Goal: Task Accomplishment & Management: Use online tool/utility

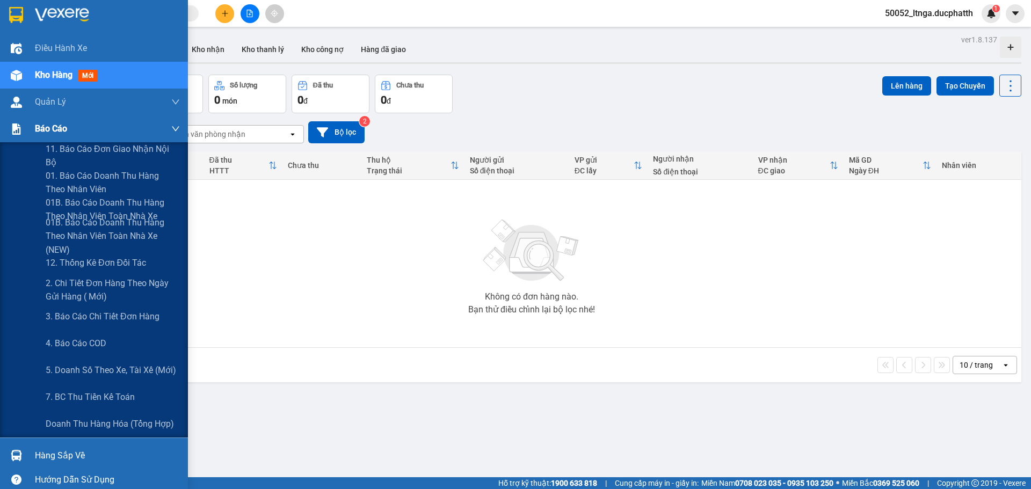
click at [45, 130] on span "Báo cáo" at bounding box center [51, 128] width 32 height 13
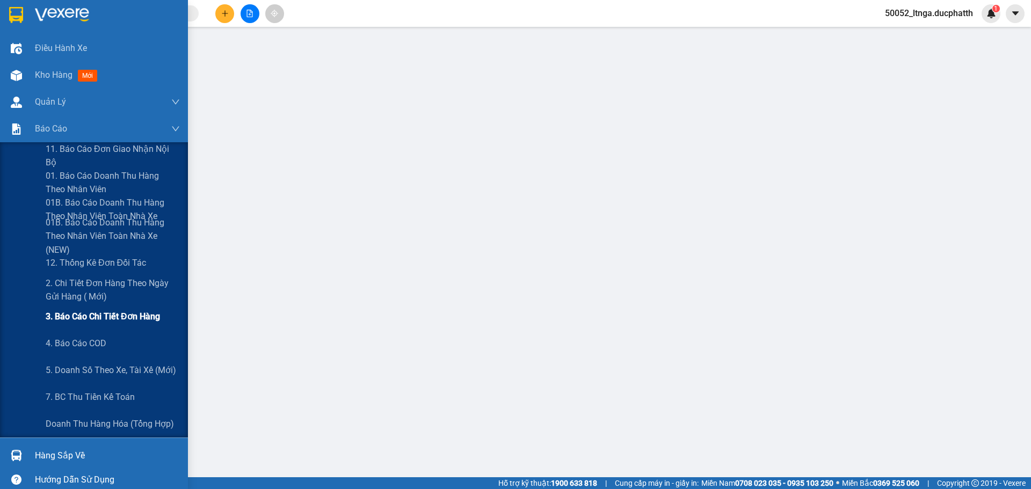
click at [69, 315] on span "3. Báo cáo chi tiết đơn hàng" at bounding box center [103, 316] width 114 height 13
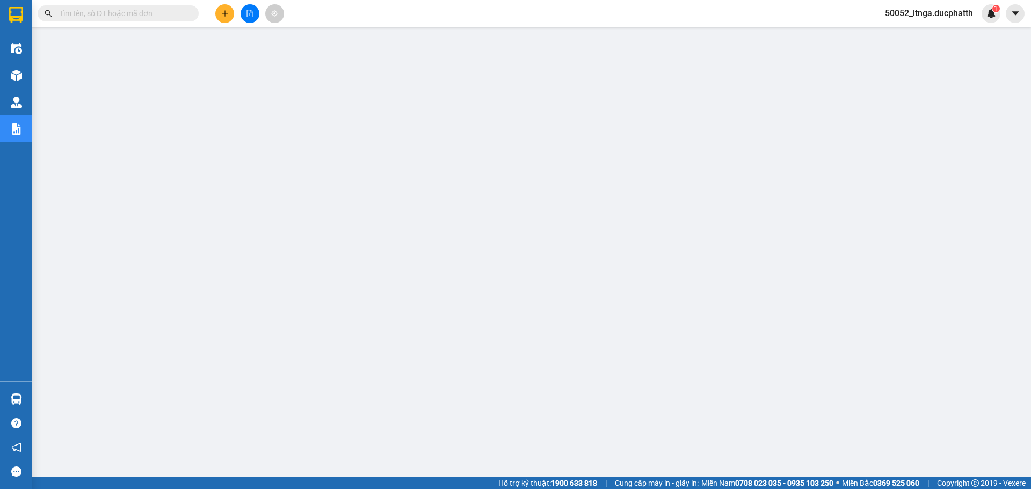
click at [136, 11] on input "text" at bounding box center [122, 14] width 127 height 12
paste input "NH1108250052"
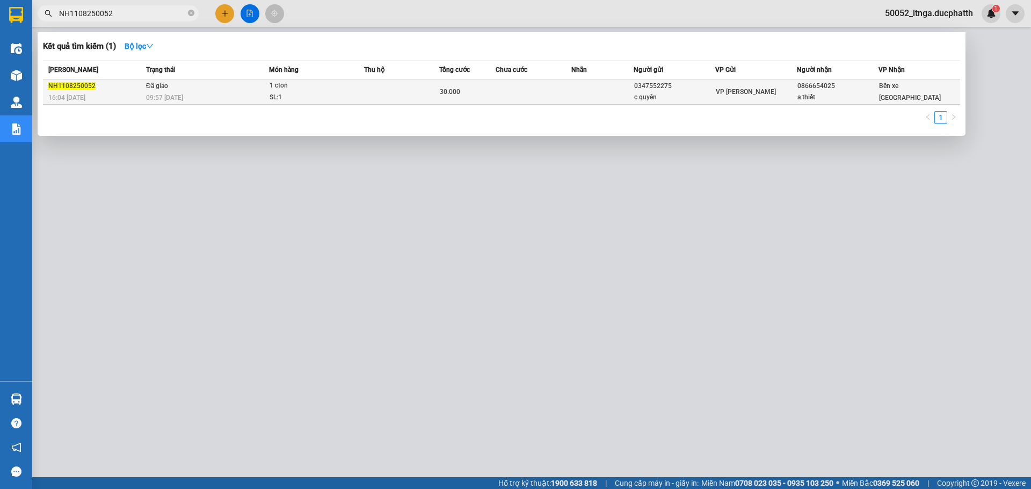
type input "NH1108250052"
click at [417, 93] on td at bounding box center [401, 91] width 75 height 25
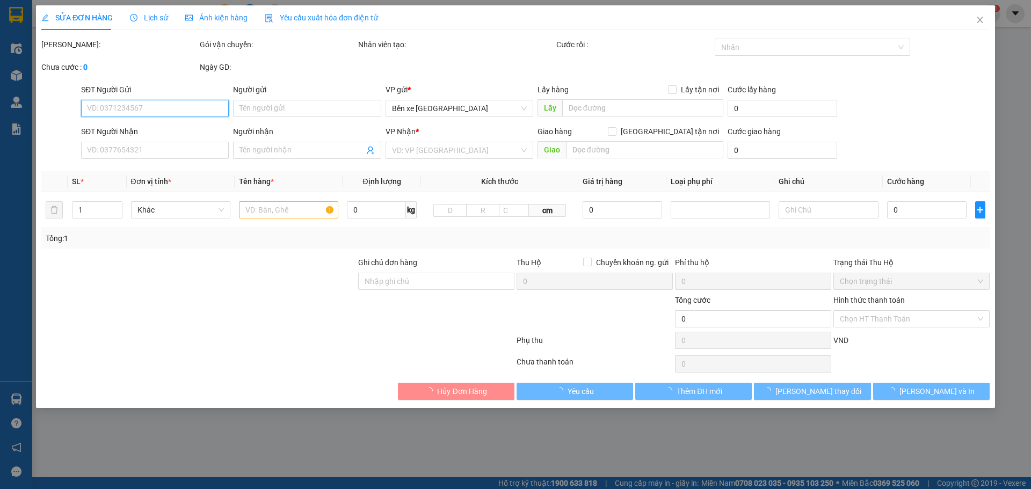
type input "0347552275"
type input "c quyên"
type input "0866654025"
type input "a thiết"
type input "nntt"
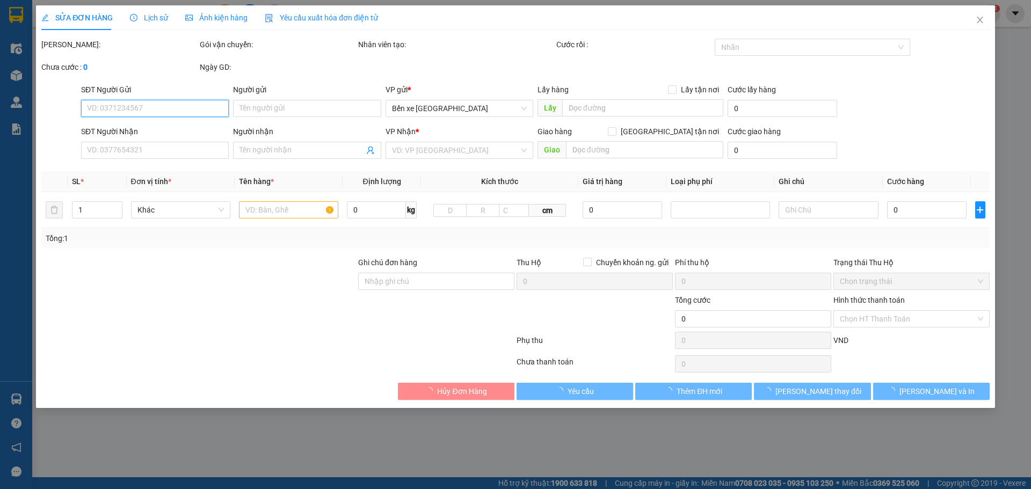
type input "30.000"
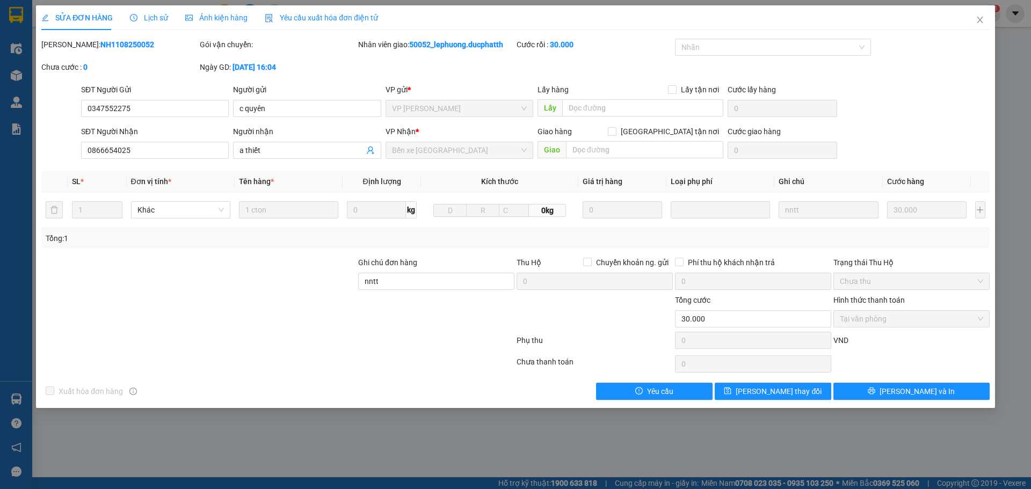
click at [156, 17] on span "Lịch sử" at bounding box center [149, 17] width 38 height 9
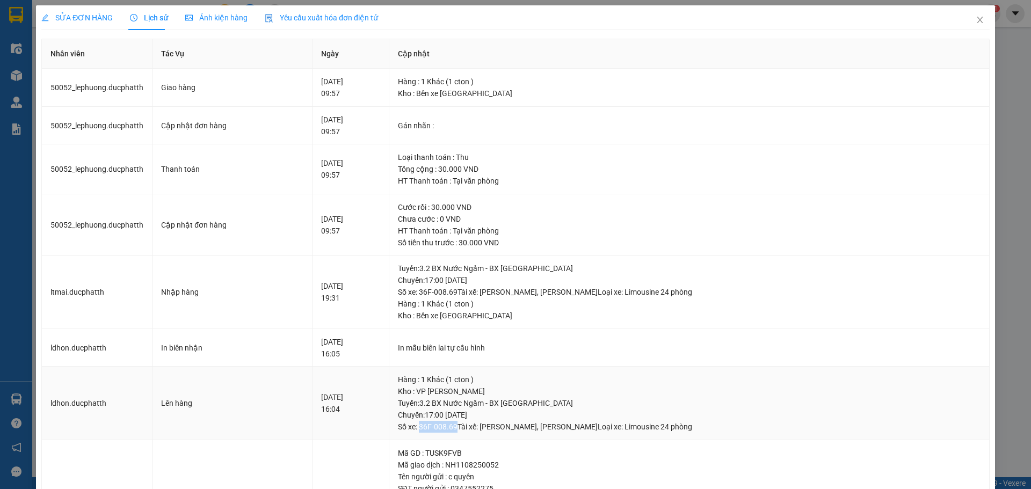
drag, startPoint x: 435, startPoint y: 425, endPoint x: 471, endPoint y: 425, distance: 36.0
click at [471, 425] on div "Tuyến : 3.2 BX Nước Ngầm - BX Hoằng Hóa Chuyến: 17:00 ngày 11-08-2025 Số xe: 36…" at bounding box center [689, 414] width 582 height 35
copy div "36F-008.69"
click at [975, 19] on icon "close" at bounding box center [979, 20] width 9 height 9
